Goal: Transaction & Acquisition: Purchase product/service

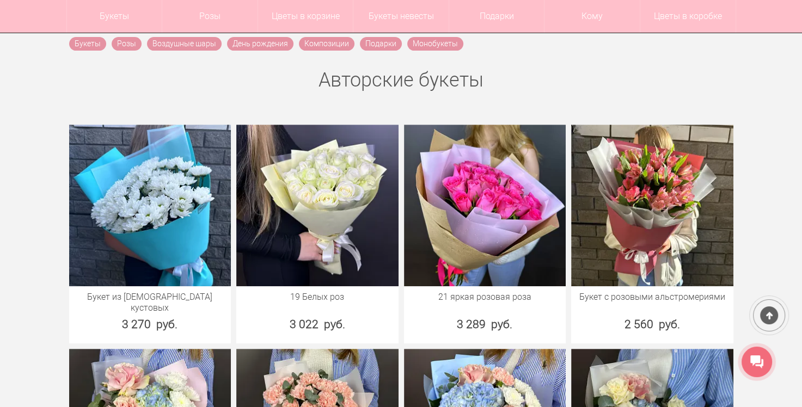
scroll to position [327, 0]
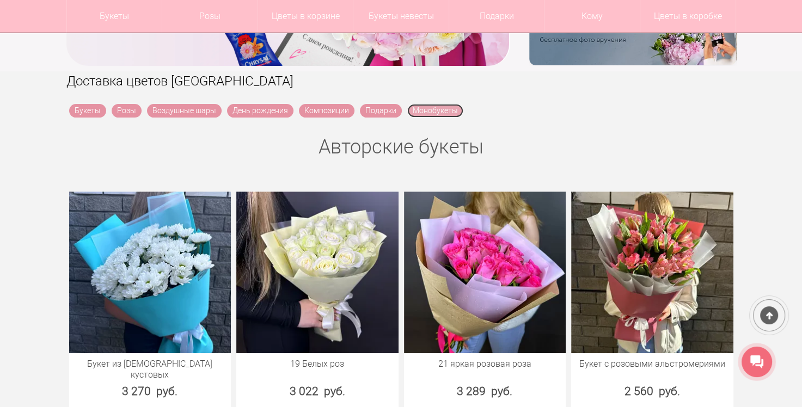
click at [431, 106] on link "Монобукеты" at bounding box center [435, 111] width 56 height 14
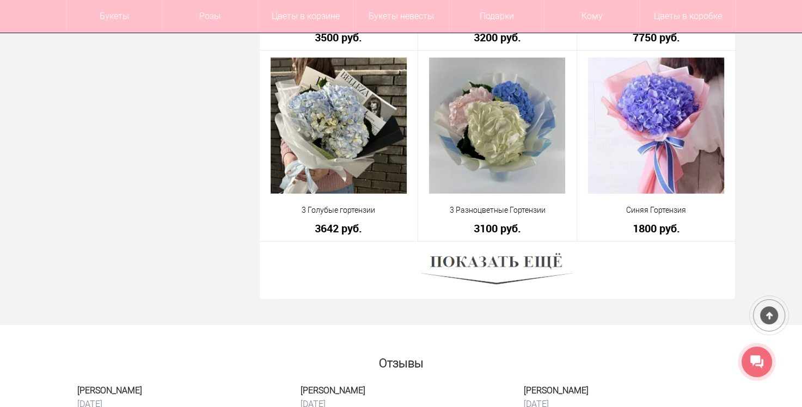
scroll to position [2994, 0]
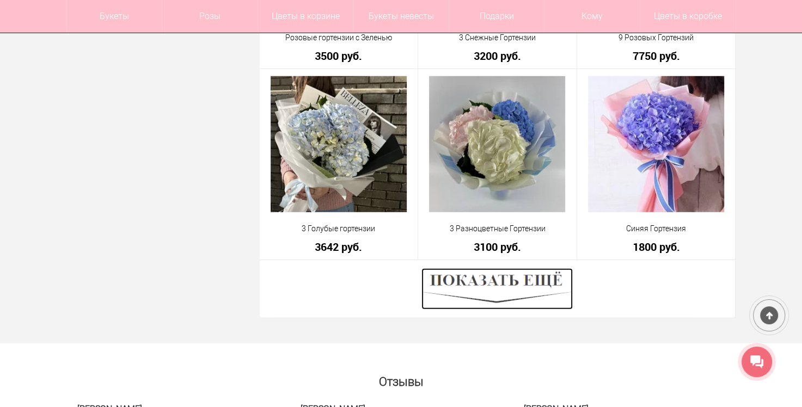
click at [496, 286] on img at bounding box center [496, 288] width 151 height 41
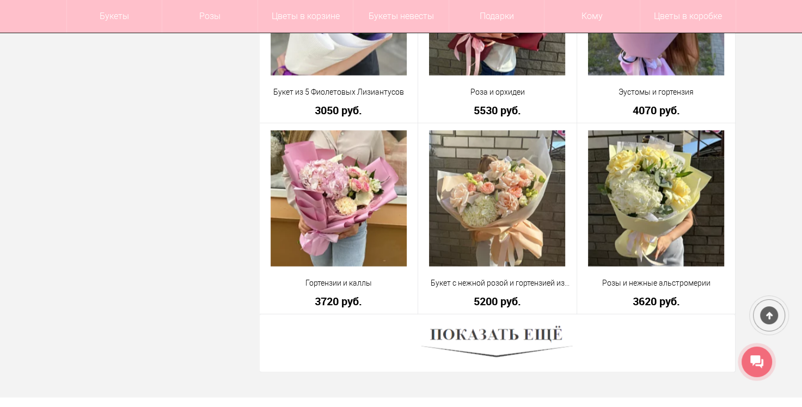
scroll to position [5934, 0]
